Goal: Feedback & Contribution: Leave review/rating

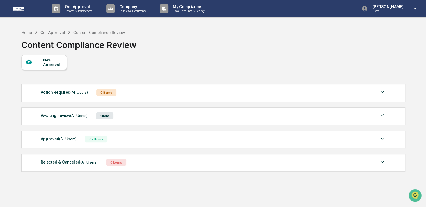
click at [60, 117] on div "Awaiting Review (All Users)" at bounding box center [64, 115] width 47 height 7
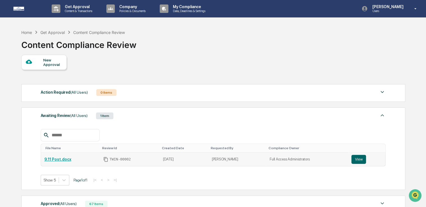
click at [63, 160] on link "9.11 Post.docx" at bounding box center [57, 159] width 27 height 4
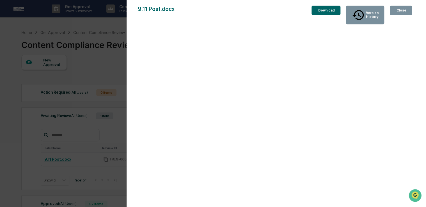
click at [403, 11] on div "Close" at bounding box center [400, 10] width 11 height 4
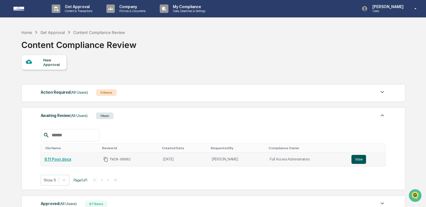
click at [359, 160] on button "View" at bounding box center [358, 159] width 15 height 9
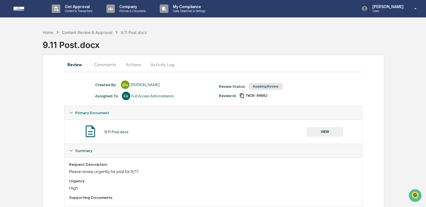
click at [107, 65] on button "Comments" at bounding box center [104, 64] width 31 height 13
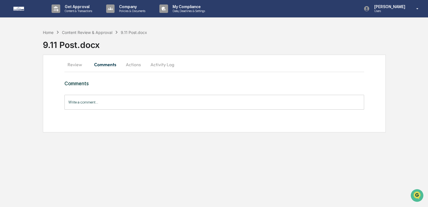
click at [124, 103] on input "Write a comment..." at bounding box center [214, 102] width 300 height 15
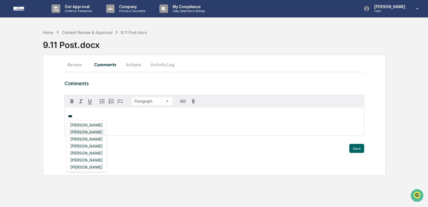
click at [83, 130] on div "[PERSON_NAME]" at bounding box center [86, 131] width 37 height 7
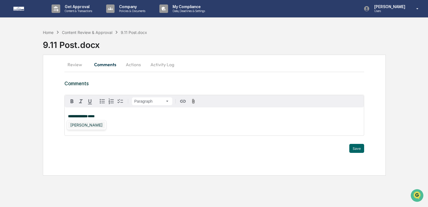
click at [82, 126] on div "[PERSON_NAME]" at bounding box center [86, 124] width 37 height 7
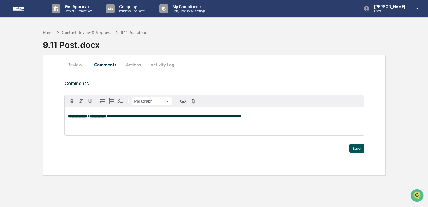
click at [362, 148] on button "Save" at bounding box center [357, 148] width 15 height 9
